Goal: Task Accomplishment & Management: Use online tool/utility

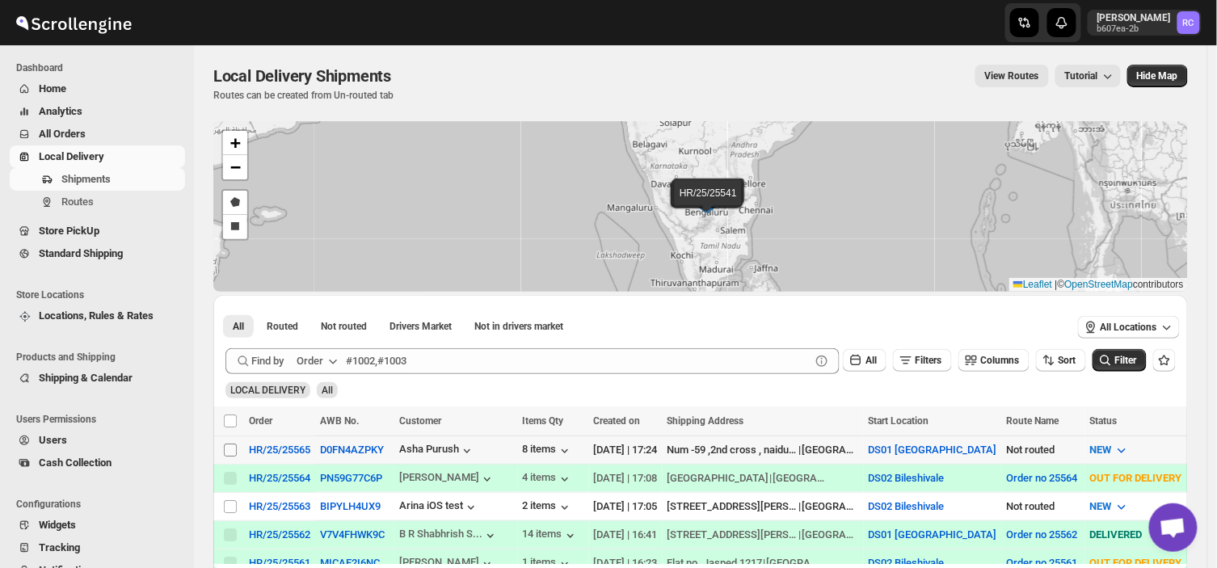
click at [225, 448] on input "Select shipment" at bounding box center [230, 450] width 13 height 13
checkbox input "true"
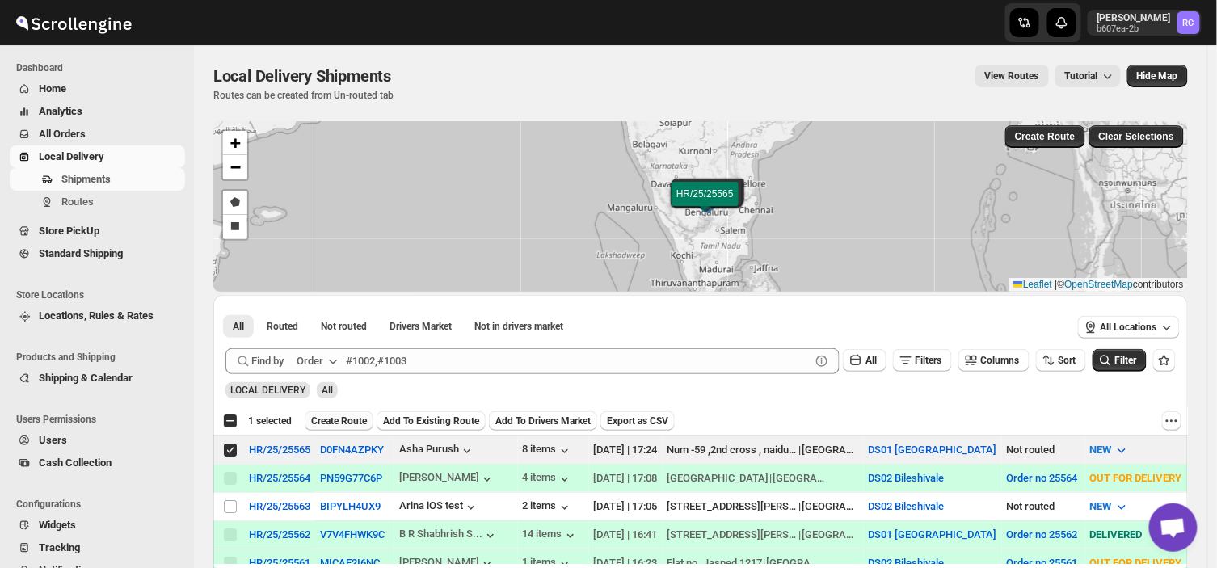
click at [341, 421] on span "Create Route" at bounding box center [339, 420] width 56 height 13
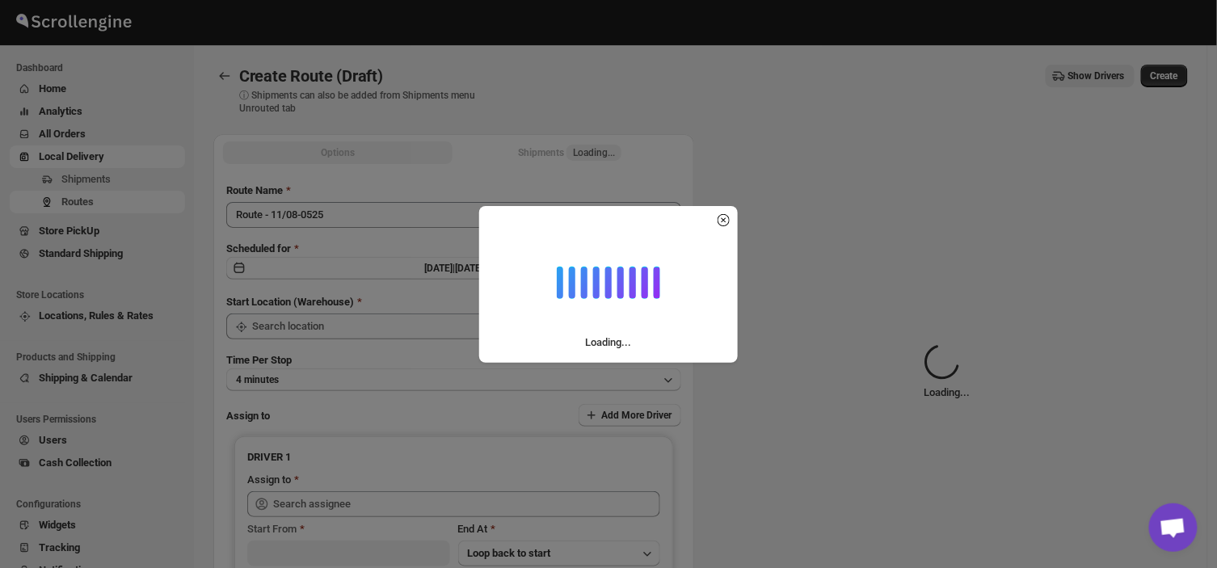
type input "DS01 [GEOGRAPHIC_DATA]"
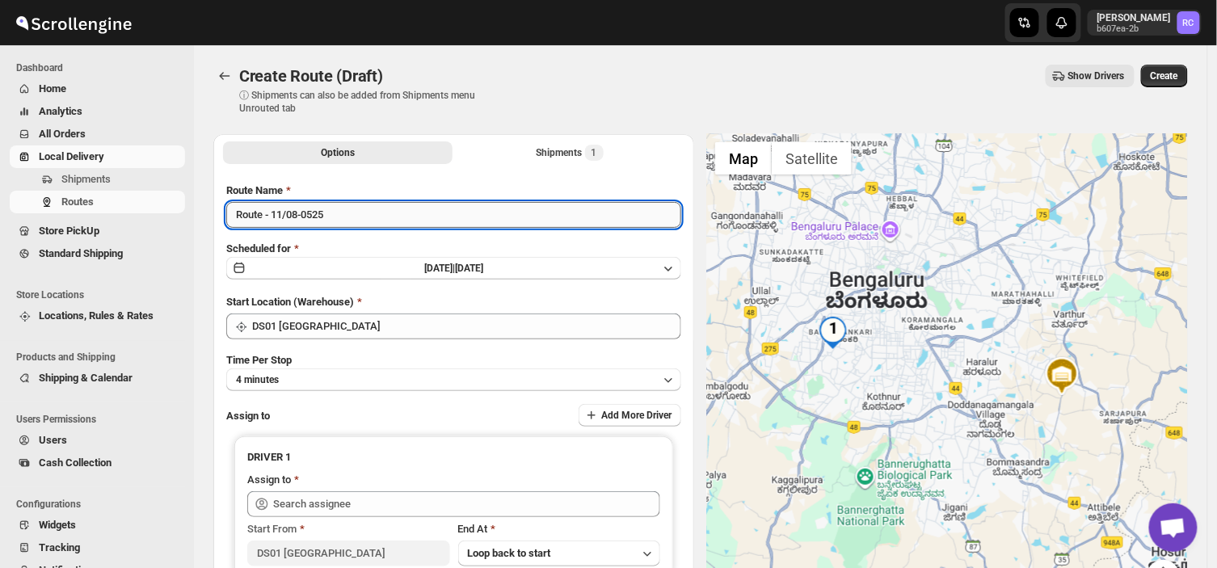
click at [333, 221] on input "Route - 11/08-0525" at bounding box center [453, 215] width 455 height 26
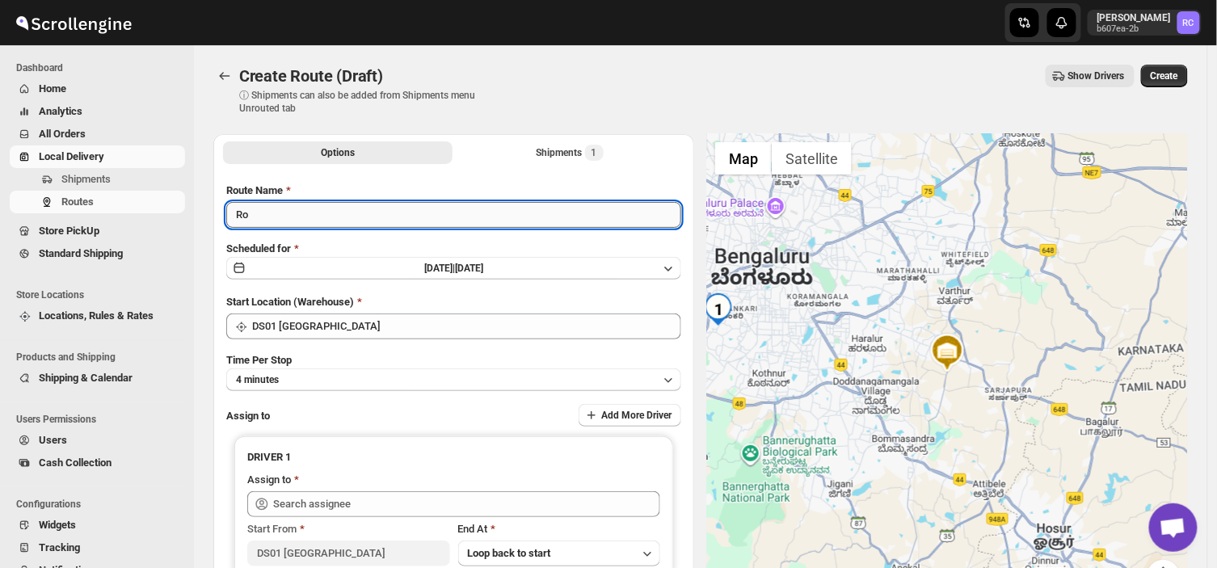
type input "R"
type input "Order no 25565"
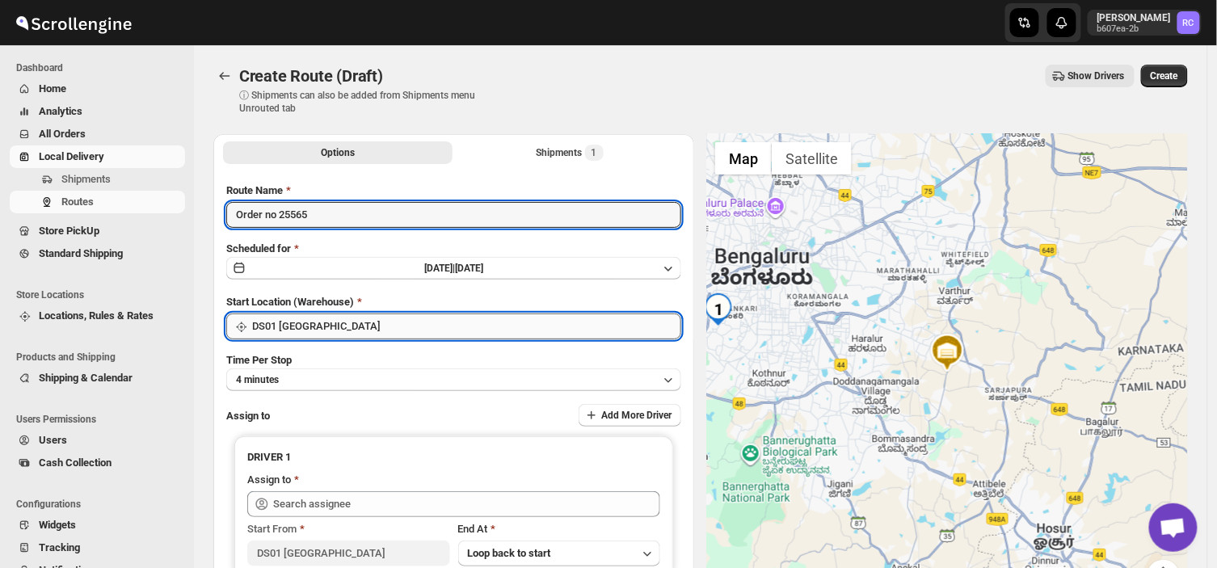
click at [328, 313] on input "DS01 [GEOGRAPHIC_DATA]" at bounding box center [466, 326] width 429 height 26
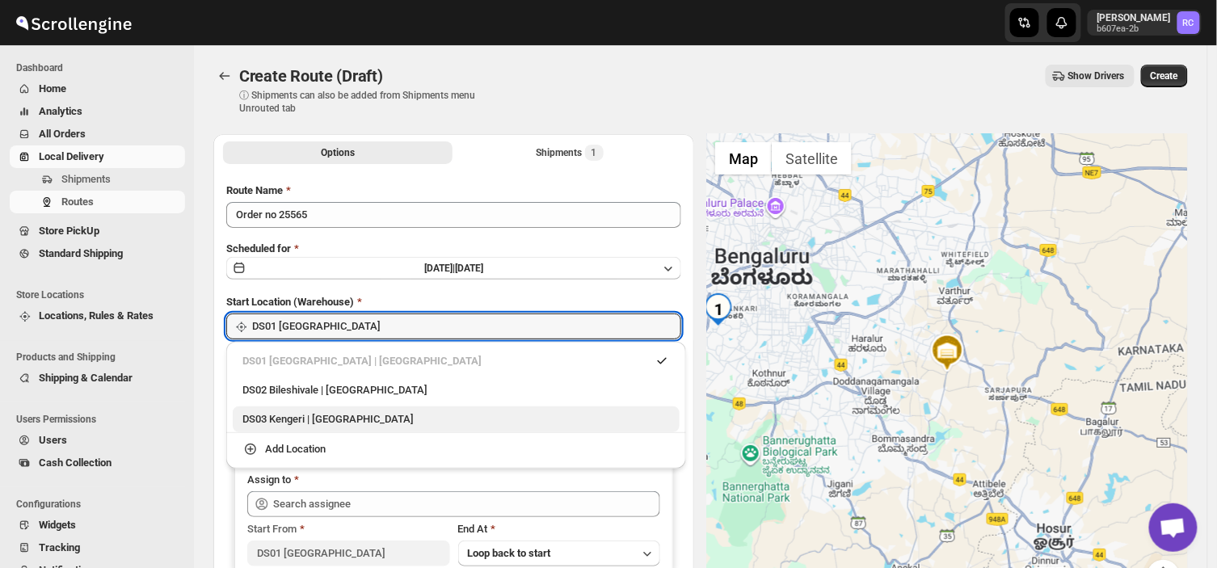
click at [308, 421] on div "DS03 Kengeri | [GEOGRAPHIC_DATA]" at bounding box center [455, 419] width 427 height 16
type input "DS03 Kengeri"
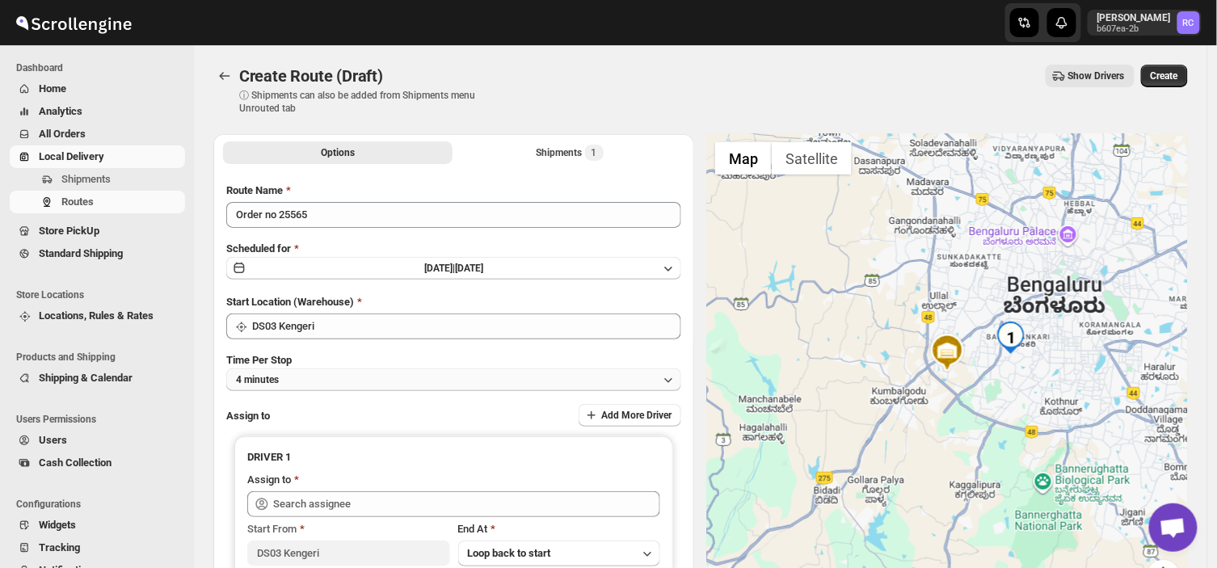
click at [301, 380] on button "4 minutes" at bounding box center [453, 379] width 455 height 23
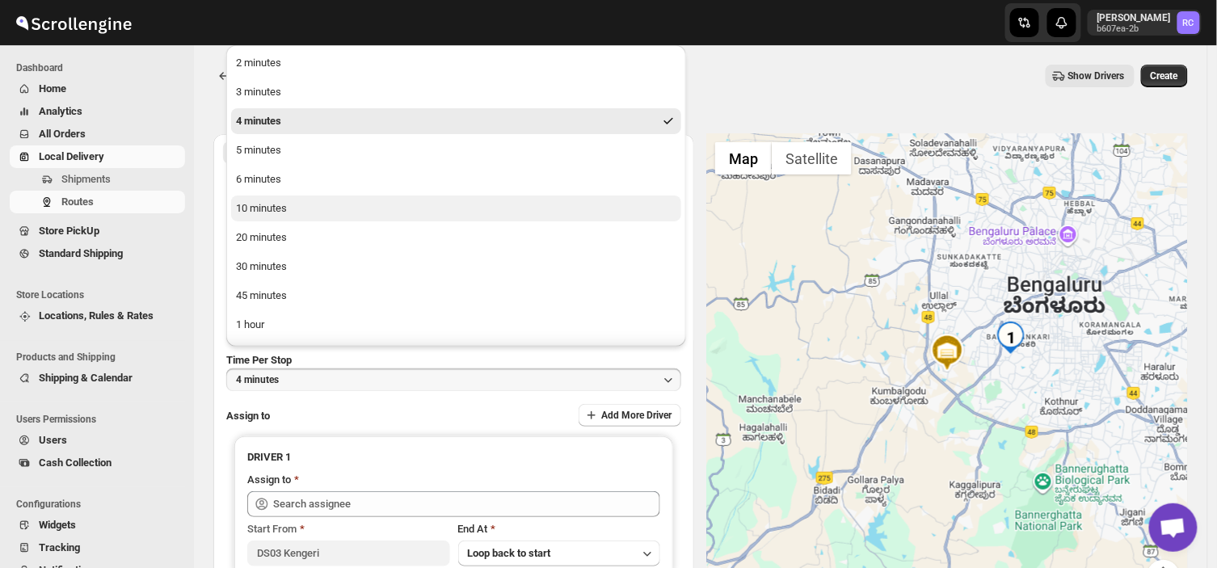
click at [286, 206] on div "10 minutes" at bounding box center [261, 208] width 51 height 16
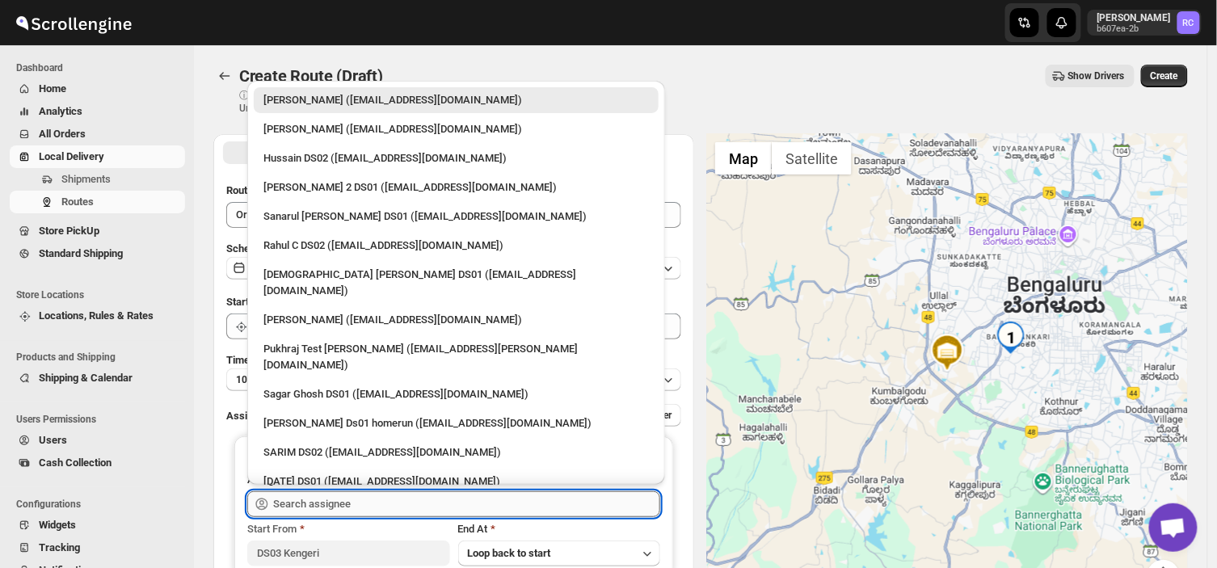
click at [410, 494] on input "text" at bounding box center [466, 504] width 387 height 26
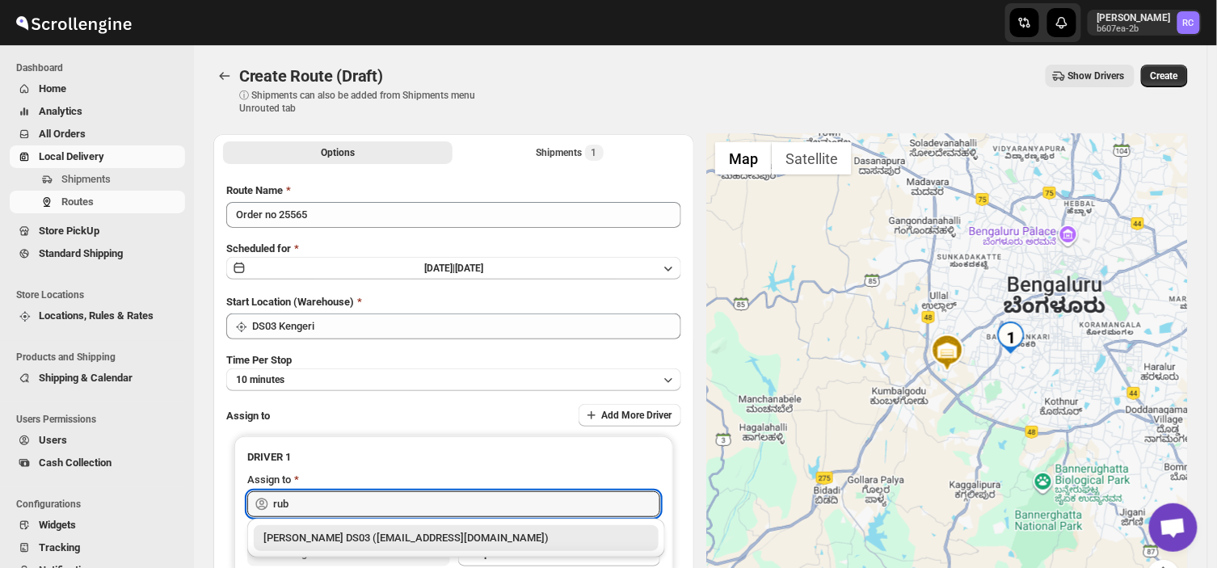
click at [320, 530] on div "[PERSON_NAME] DS03 ([EMAIL_ADDRESS][DOMAIN_NAME])" at bounding box center [455, 538] width 385 height 16
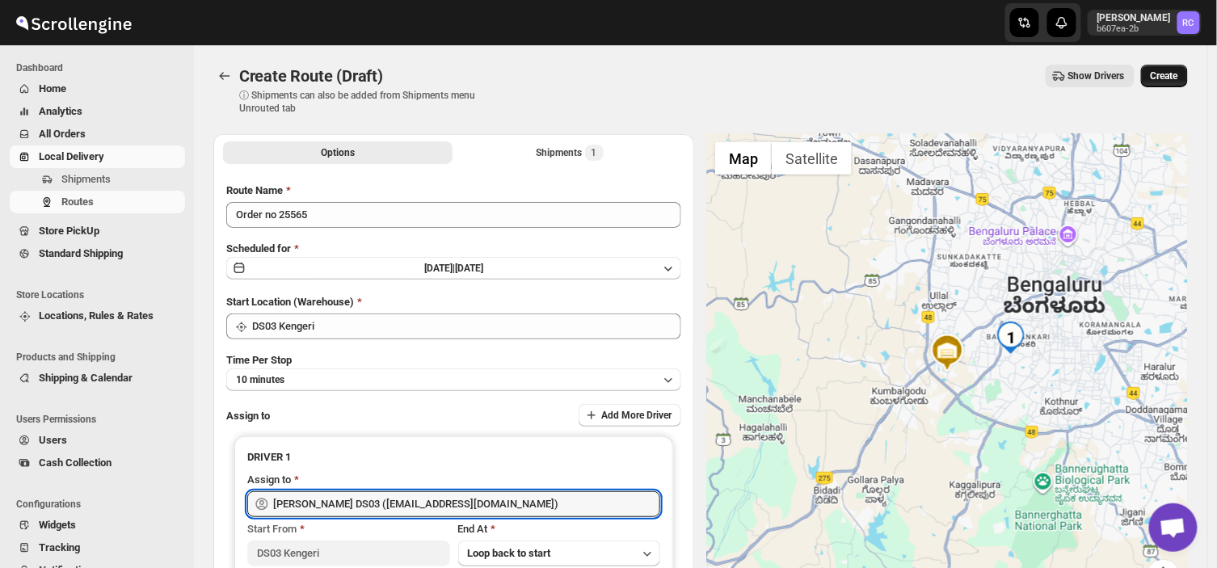
type input "[PERSON_NAME] DS03 ([EMAIL_ADDRESS][DOMAIN_NAME])"
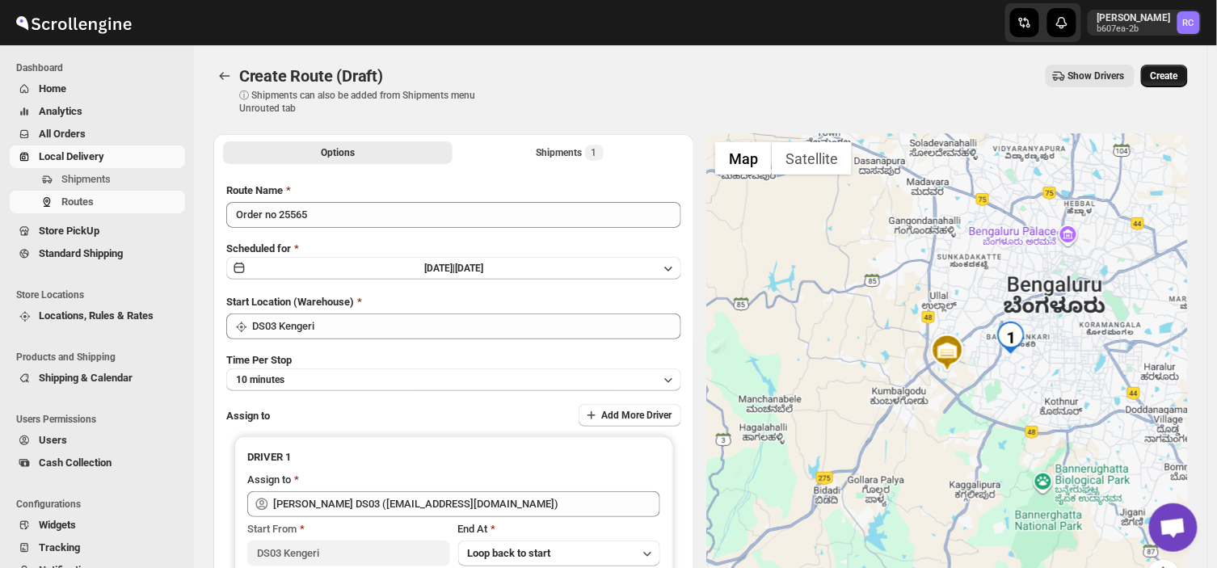
click at [1180, 65] on button "Create" at bounding box center [1164, 76] width 47 height 23
